Goal: Find specific page/section: Find specific page/section

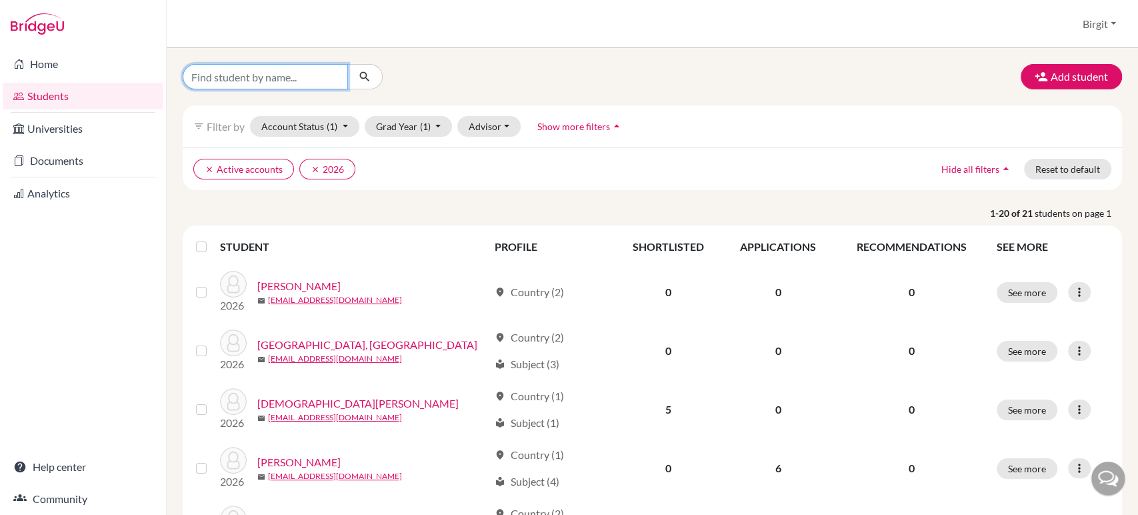
click at [257, 83] on input "Find student by name..." at bounding box center [265, 76] width 165 height 25
type input "[PERSON_NAME]"
click button "submit" at bounding box center [364, 76] width 35 height 25
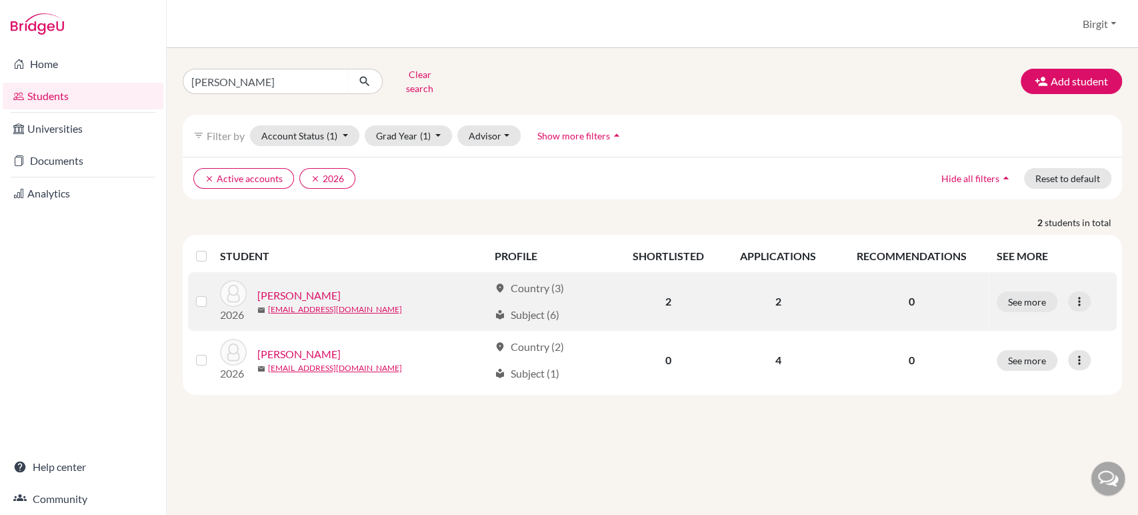
click at [298, 290] on link "[PERSON_NAME]" at bounding box center [298, 295] width 83 height 16
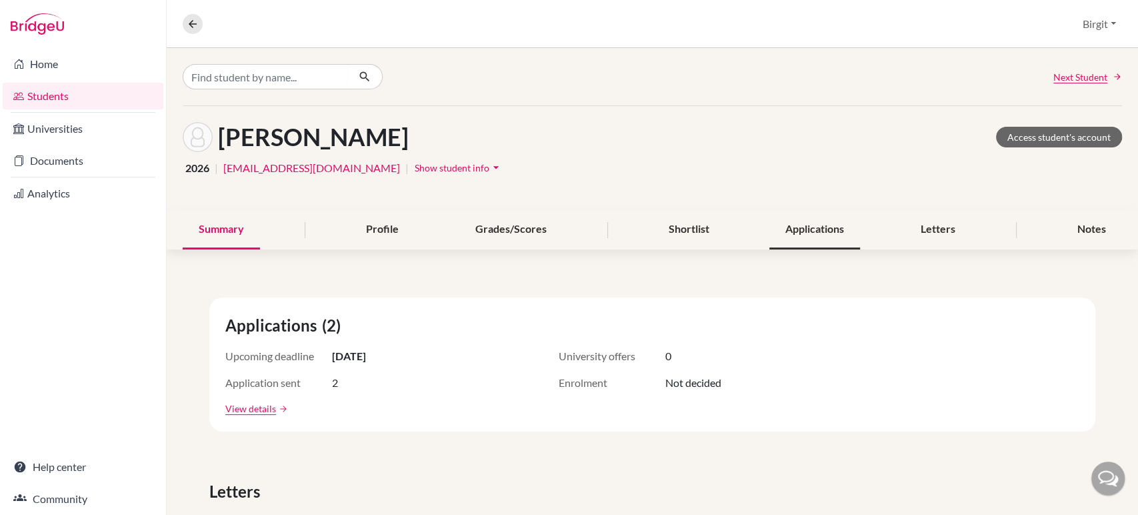
click at [792, 231] on div "Applications" at bounding box center [815, 229] width 91 height 39
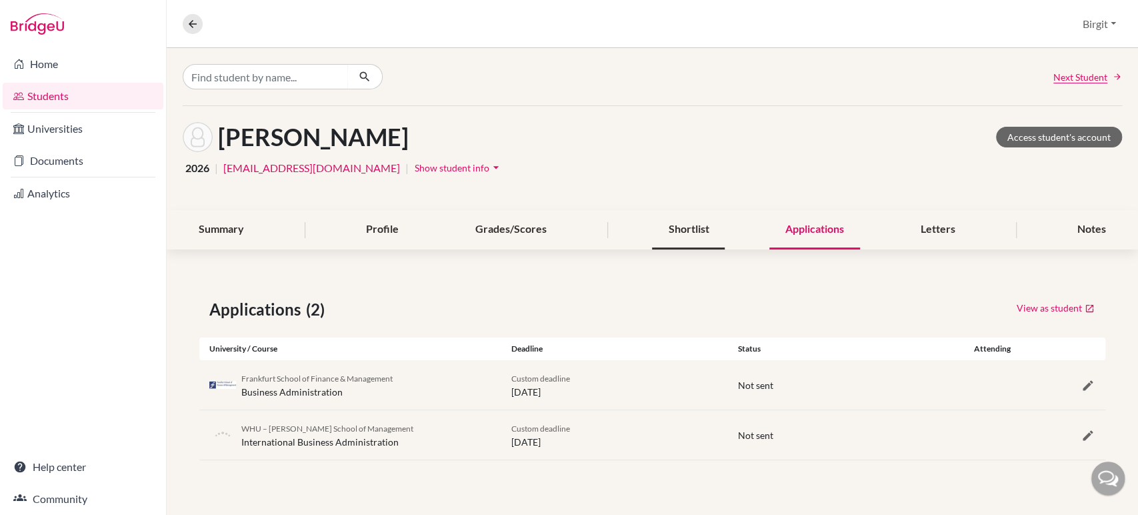
click at [686, 228] on div "Shortlist" at bounding box center [688, 229] width 73 height 39
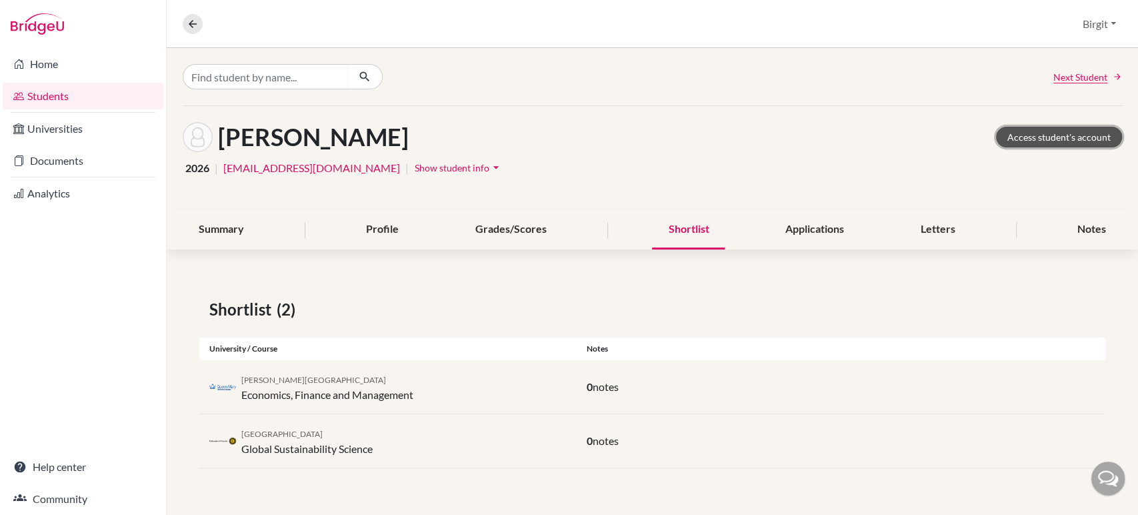
click at [1064, 130] on link "Access student's account" at bounding box center [1059, 137] width 126 height 21
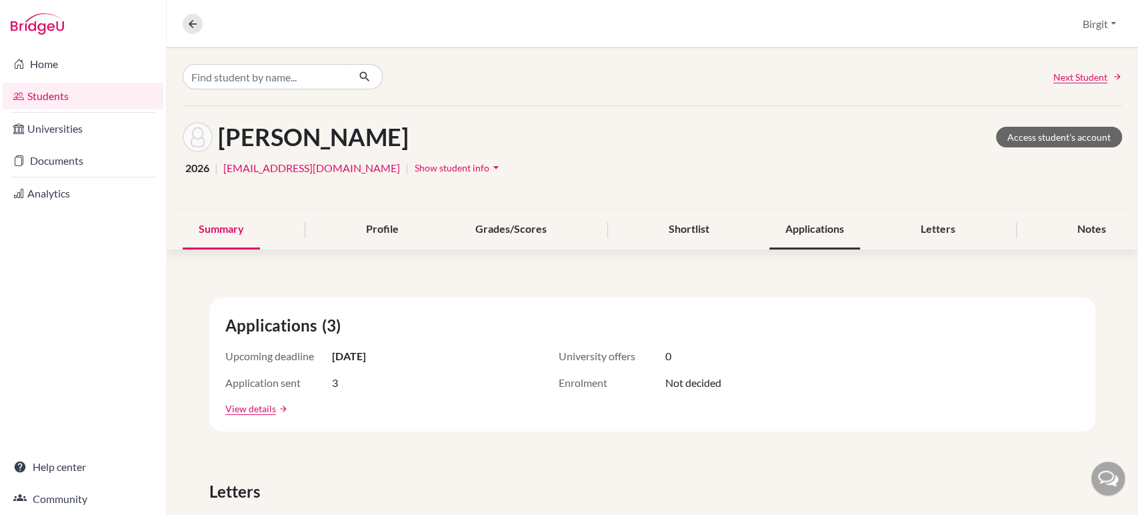
click at [825, 228] on div "Applications" at bounding box center [815, 229] width 91 height 39
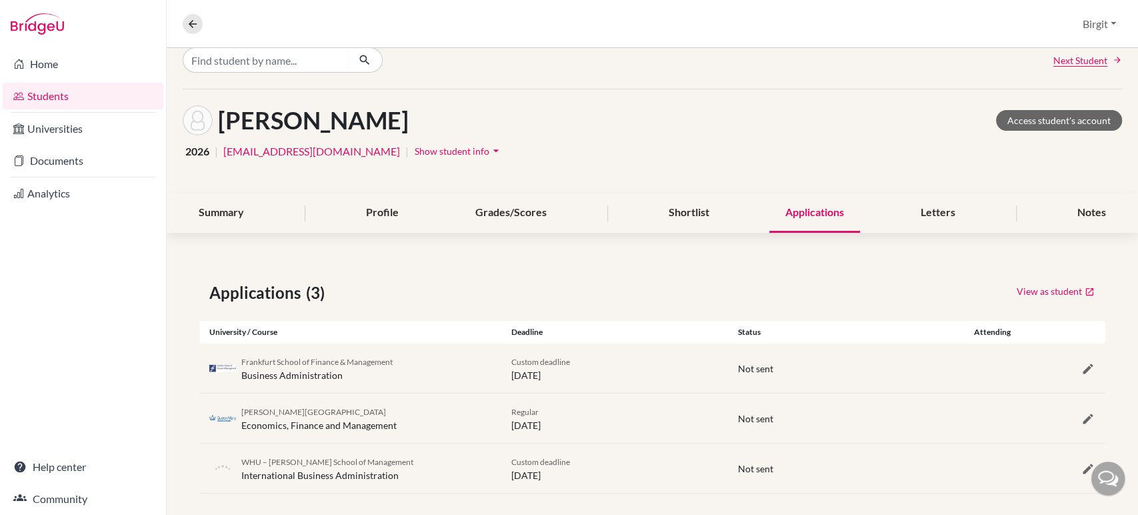
scroll to position [27, 0]
